Goal: Book appointment/travel/reservation

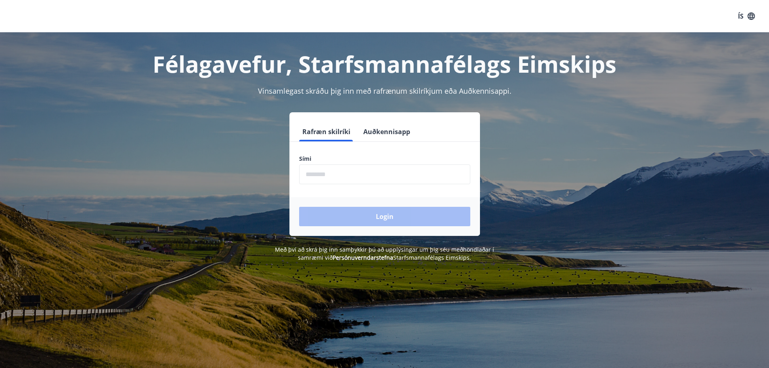
click at [353, 175] on input "phone" at bounding box center [384, 174] width 171 height 20
click at [351, 222] on div "Login" at bounding box center [384, 216] width 191 height 39
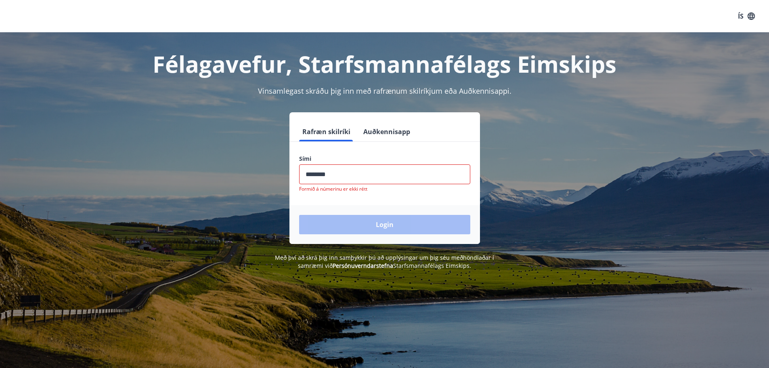
click at [373, 172] on input "phone" at bounding box center [384, 174] width 171 height 20
drag, startPoint x: 352, startPoint y: 174, endPoint x: 300, endPoint y: 176, distance: 52.5
click at [300, 176] on input "phone" at bounding box center [384, 174] width 171 height 20
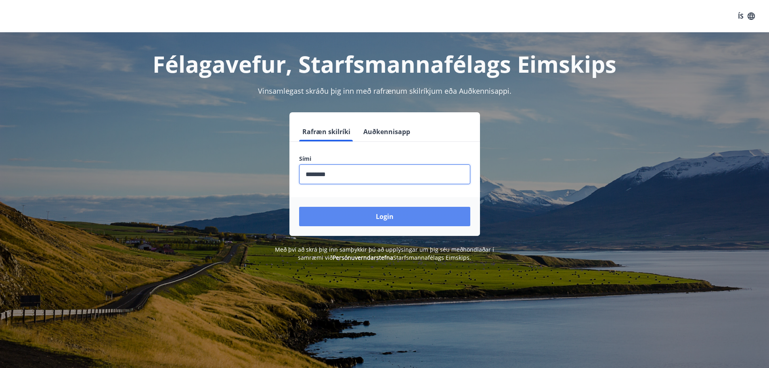
type input "********"
click at [348, 215] on button "Login" at bounding box center [384, 216] width 171 height 19
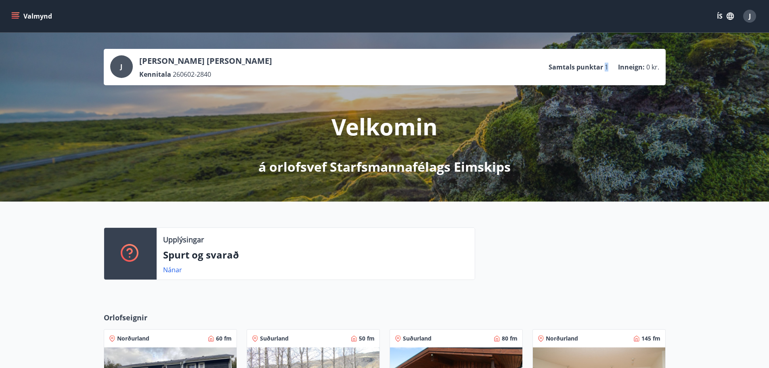
drag, startPoint x: 605, startPoint y: 65, endPoint x: 610, endPoint y: 66, distance: 4.9
click at [610, 66] on ul "Samtals punktar 1 Inneign : 0 kr." at bounding box center [604, 66] width 111 height 15
click at [713, 246] on div "Upplýsingar Spurt og svarað Nánar" at bounding box center [384, 250] width 769 height 98
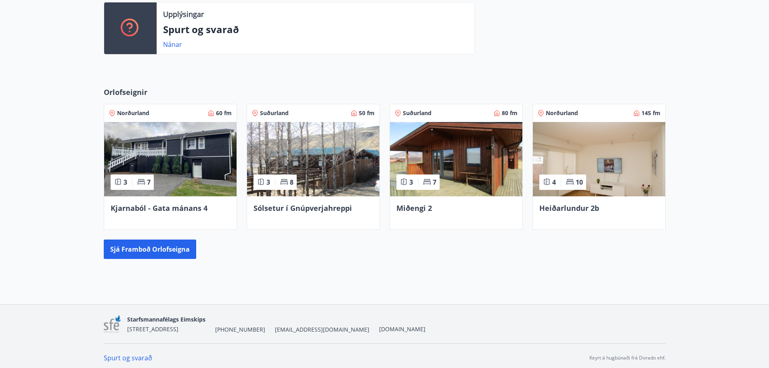
scroll to position [222, 0]
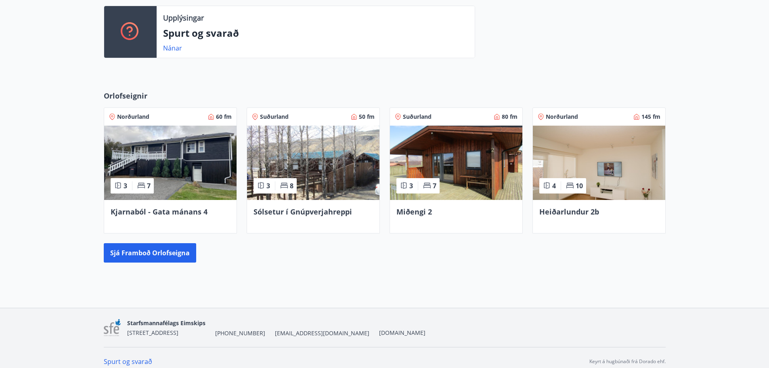
click at [466, 159] on img at bounding box center [456, 163] width 132 height 74
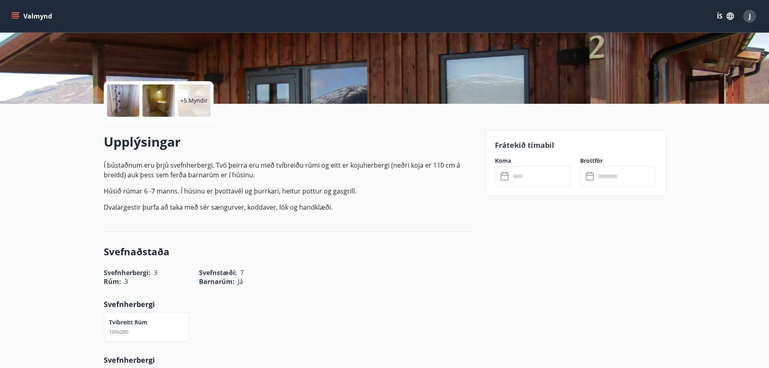
scroll to position [153, 0]
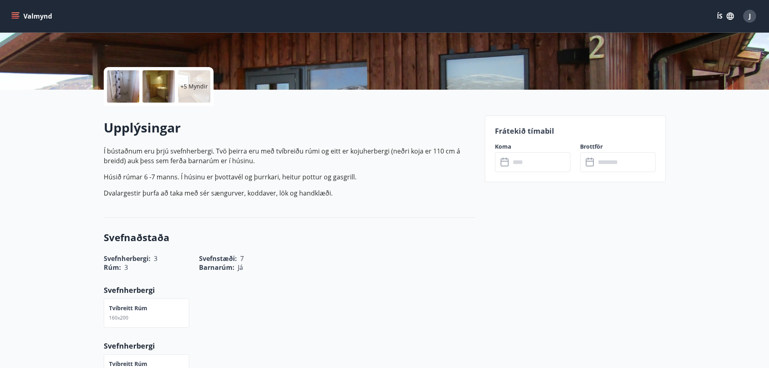
click at [543, 168] on input "text" at bounding box center [540, 162] width 60 height 20
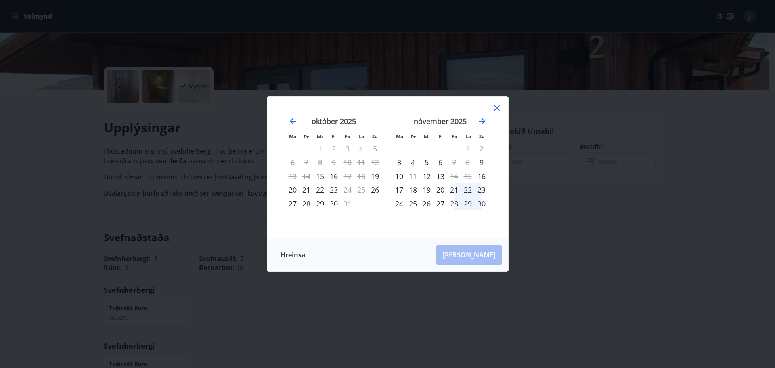
click at [494, 107] on icon at bounding box center [497, 108] width 10 height 10
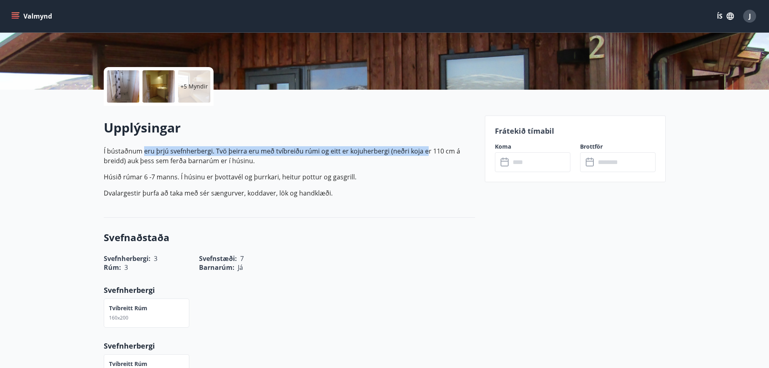
drag, startPoint x: 143, startPoint y: 149, endPoint x: 447, endPoint y: 153, distance: 304.4
click at [427, 153] on p "Í bústaðnum eru þrjú svefnherbergi. Tvö þeirra eru með tvíbreiðu rúmi og eitt e…" at bounding box center [289, 155] width 371 height 19
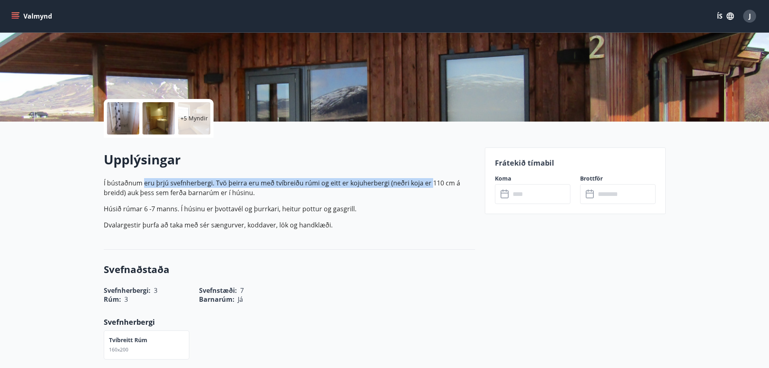
scroll to position [99, 0]
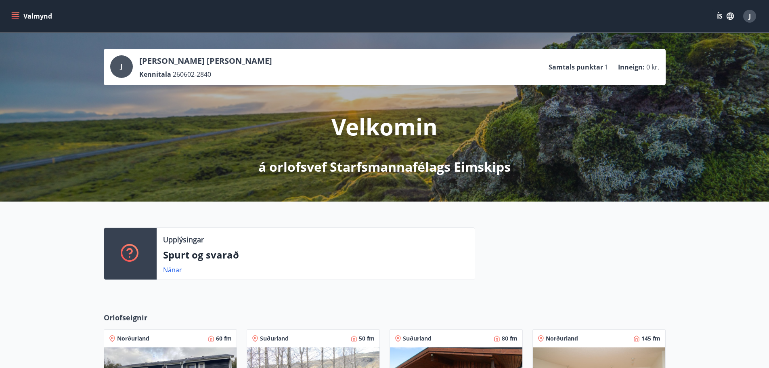
click at [15, 17] on icon "menu" at bounding box center [16, 16] width 9 height 1
click at [325, 215] on div "Upplýsingar Spurt og svarað Nánar" at bounding box center [384, 250] width 769 height 98
click at [12, 4] on div "Valmynd ÍS J" at bounding box center [384, 16] width 769 height 32
click at [15, 16] on icon "menu" at bounding box center [15, 16] width 8 height 8
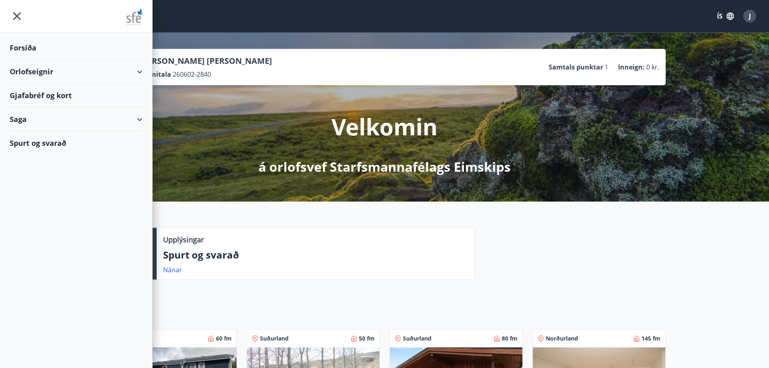
click at [133, 96] on div "Gjafabréf og kort" at bounding box center [76, 96] width 133 height 24
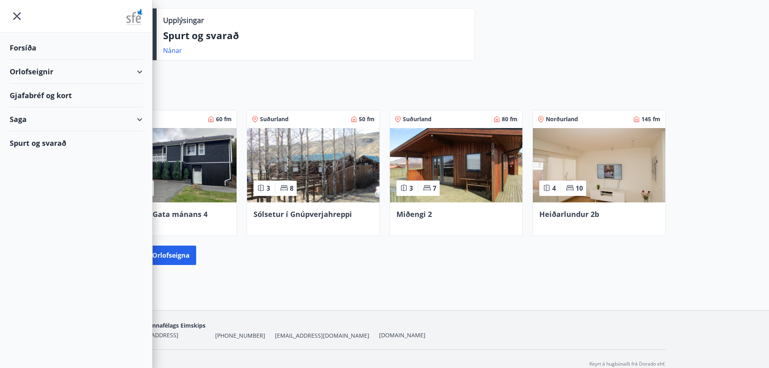
scroll to position [229, 0]
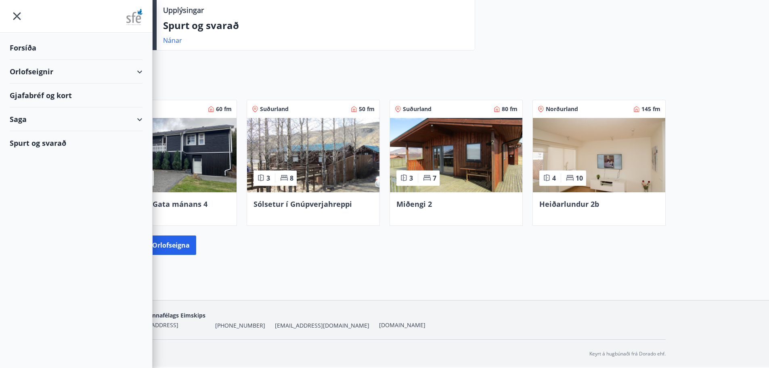
click at [184, 68] on div "Upplýsingar Spurt og svarað Nánar" at bounding box center [384, 21] width 769 height 98
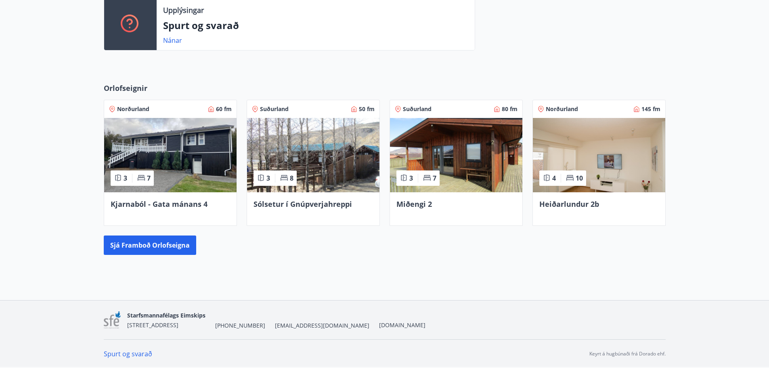
click at [453, 145] on img at bounding box center [456, 155] width 132 height 74
